Goal: Transaction & Acquisition: Purchase product/service

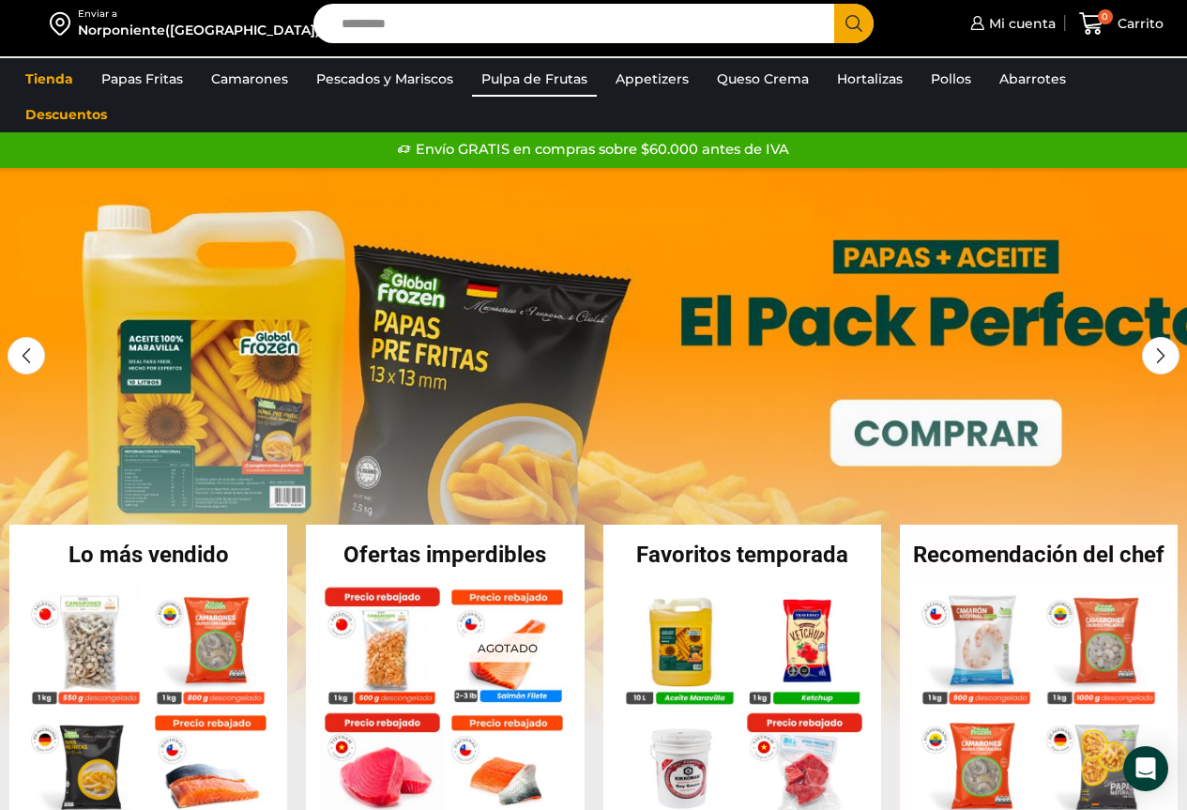
click at [528, 70] on link "Pulpa de Frutas" at bounding box center [534, 79] width 125 height 36
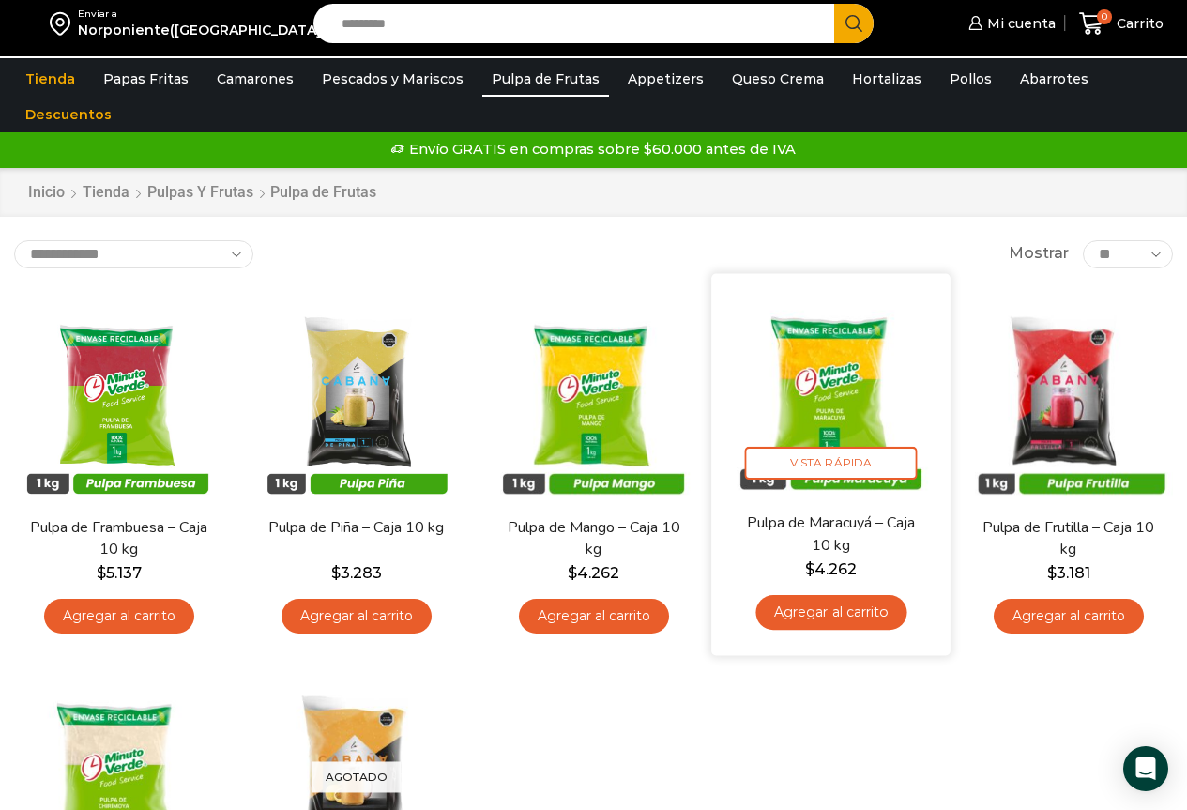
click at [839, 618] on link "Agregar al carrito" at bounding box center [831, 612] width 151 height 35
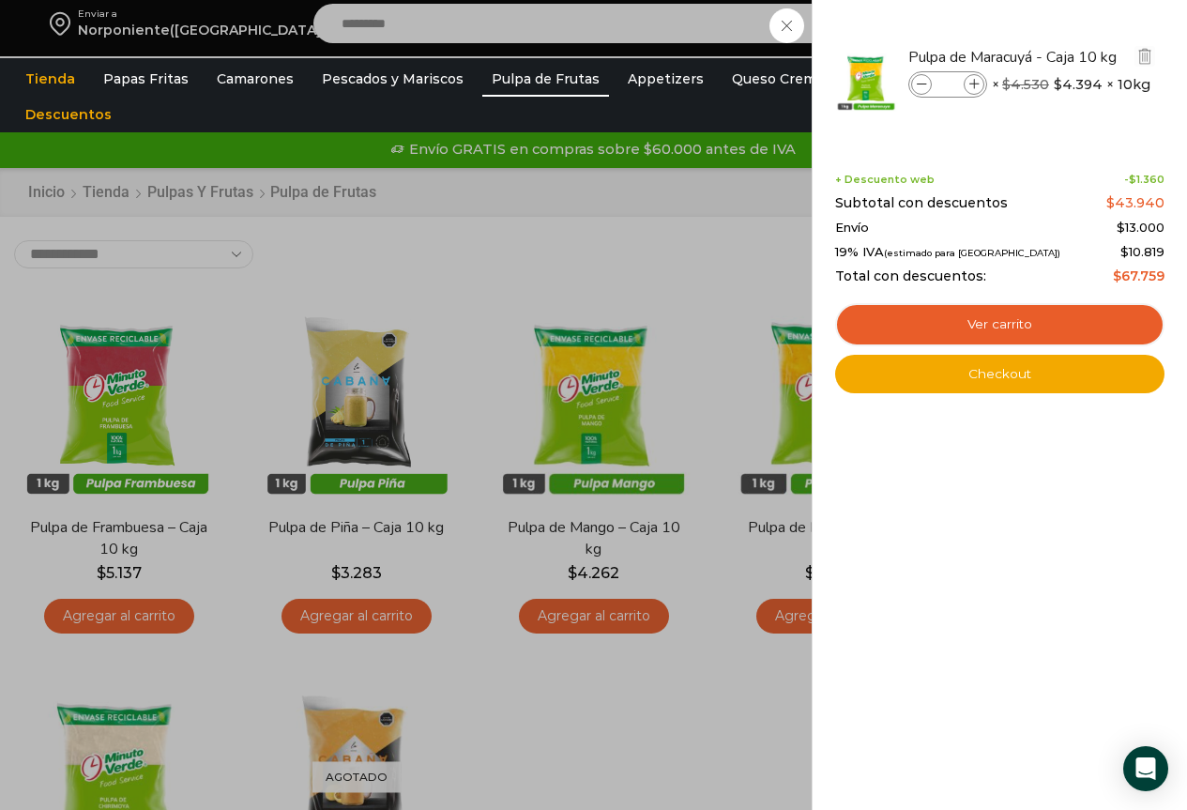
click at [975, 83] on icon at bounding box center [975, 85] width 10 height 10
type input "*"
click at [1075, 46] on div "4 Carrito 4 4 Shopping Cart *" at bounding box center [1122, 24] width 94 height 44
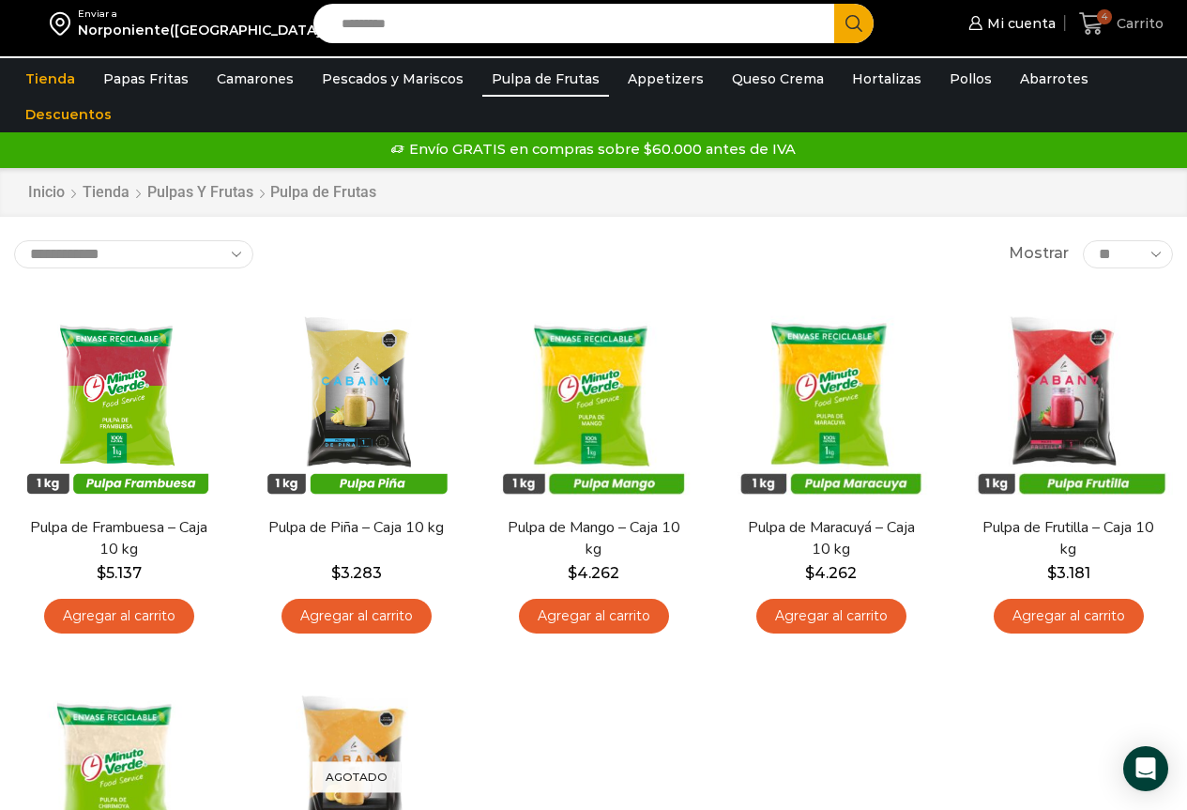
click at [1127, 23] on span "Carrito" at bounding box center [1138, 23] width 52 height 19
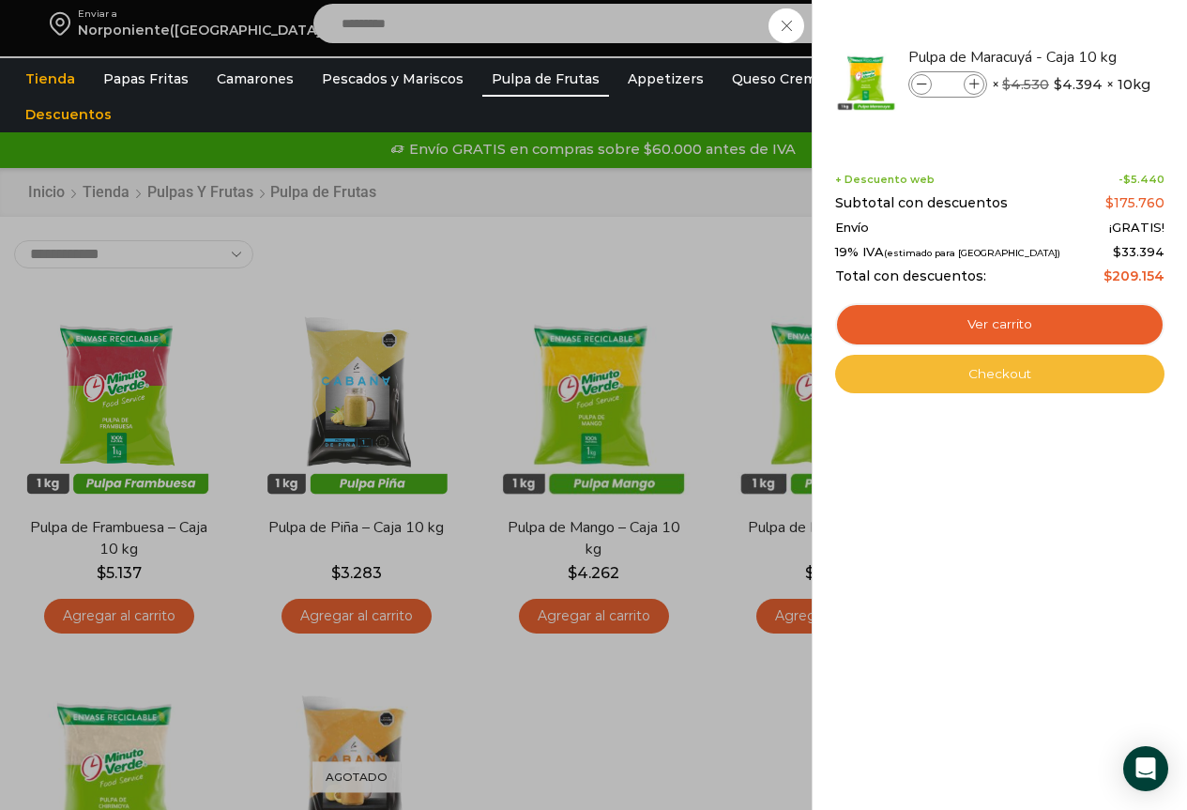
click at [987, 367] on link "Checkout" at bounding box center [999, 374] width 329 height 39
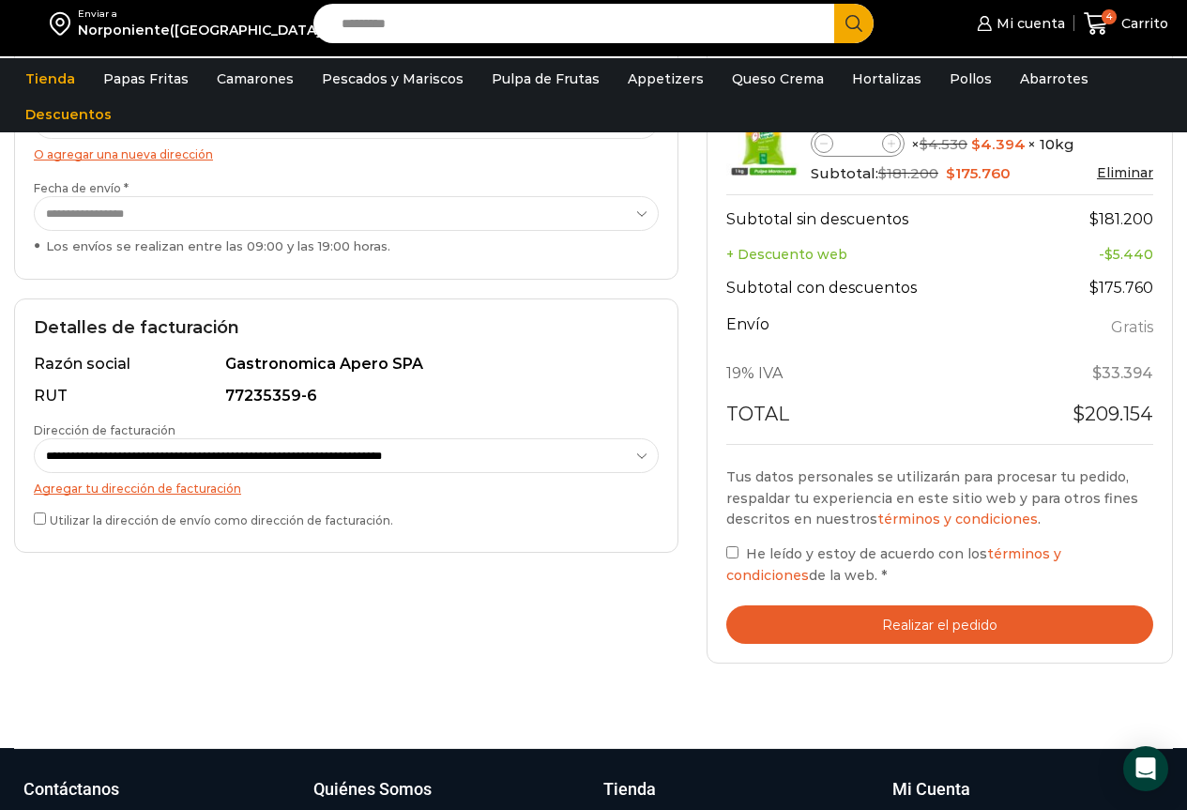
scroll to position [563, 0]
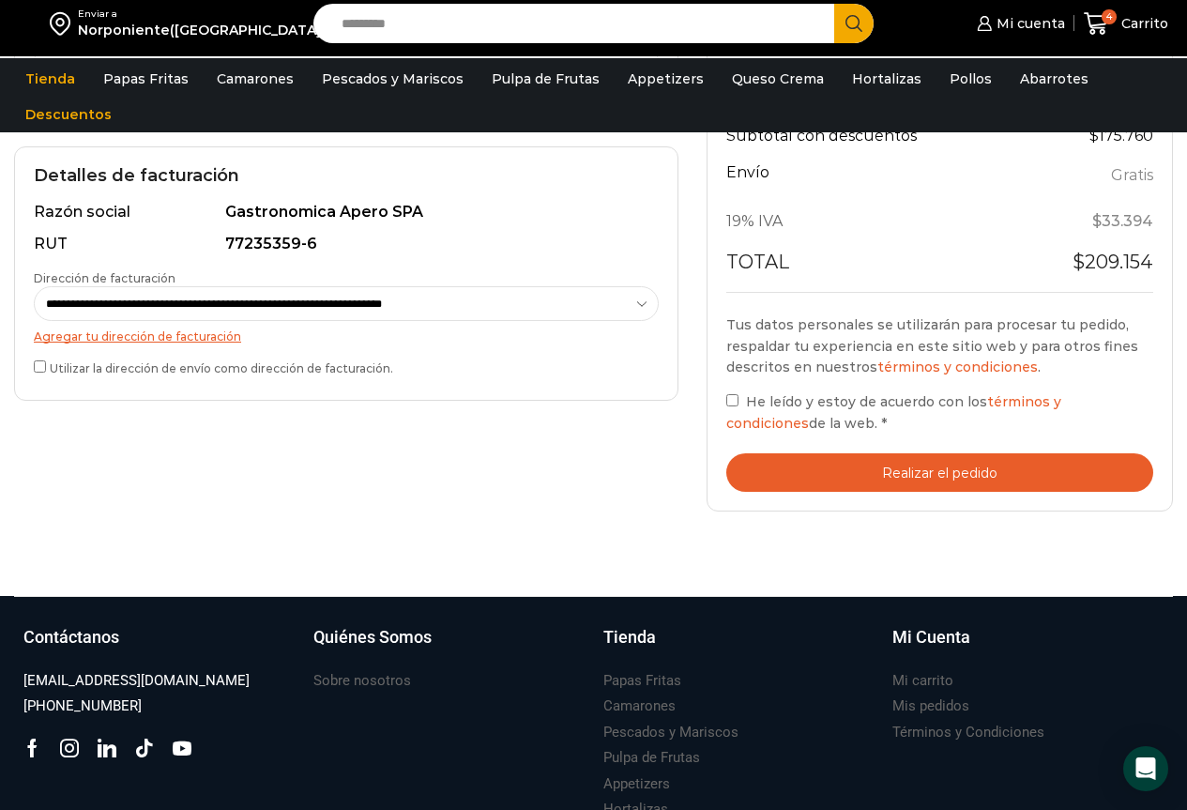
click at [850, 472] on button "Realizar el pedido" at bounding box center [940, 472] width 427 height 38
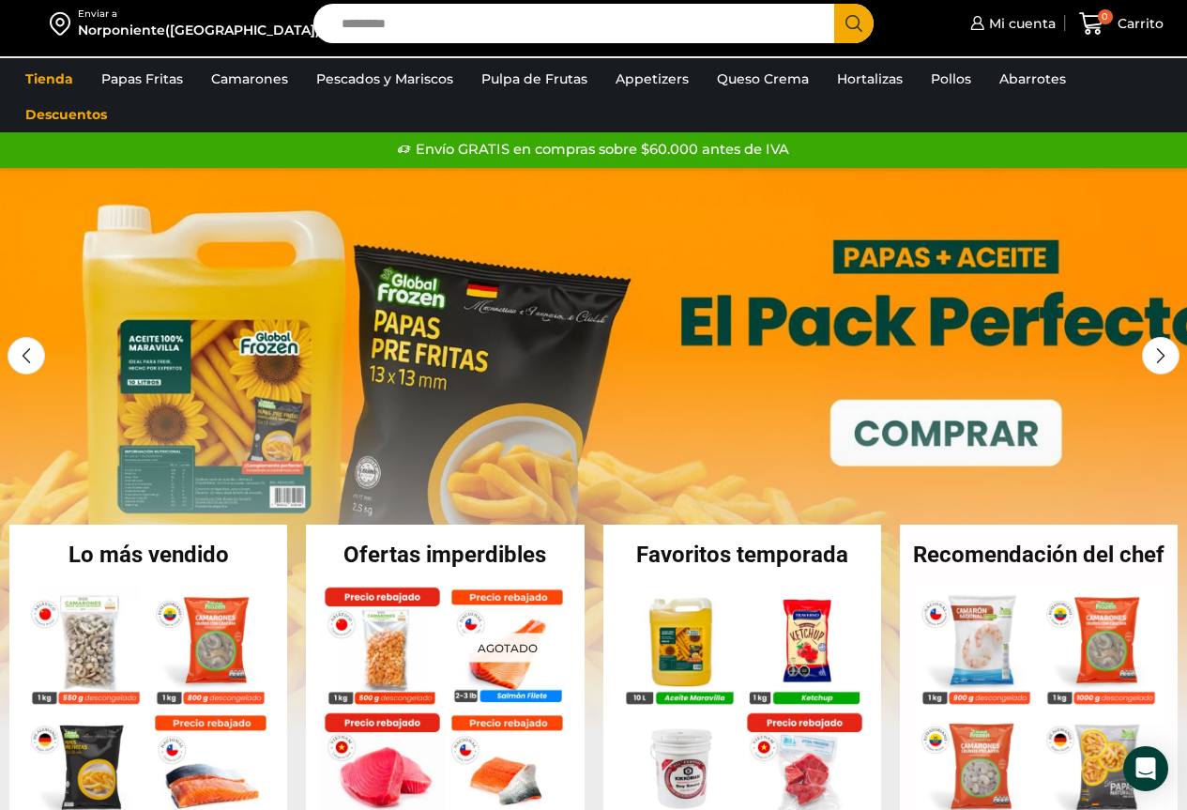
click at [180, 22] on div "Norponiente([GEOGRAPHIC_DATA])" at bounding box center [199, 30] width 242 height 19
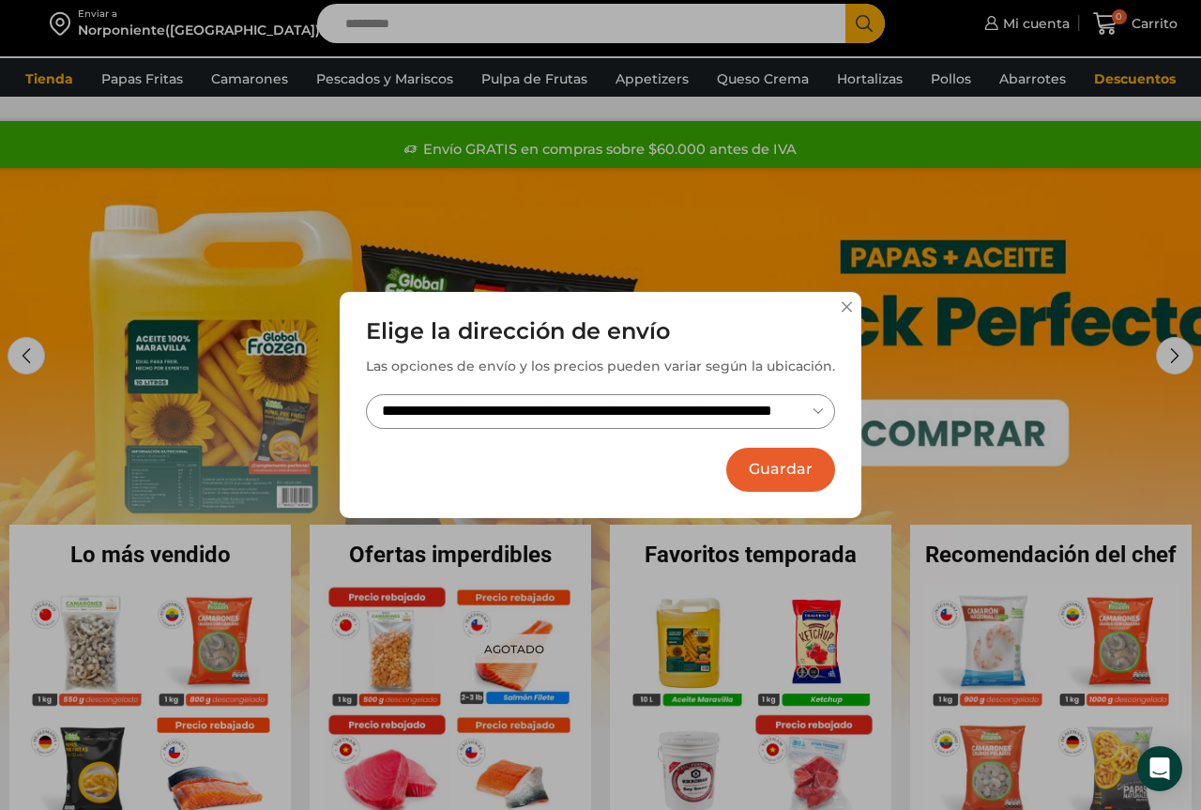
click at [777, 467] on button "Guardar" at bounding box center [781, 470] width 109 height 44
